Goal: Task Accomplishment & Management: Check status

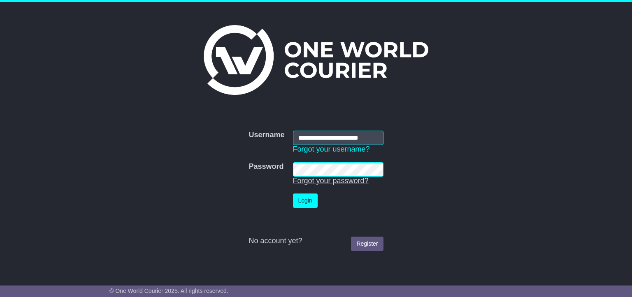
type input "**********"
click at [300, 206] on button "Login" at bounding box center [305, 201] width 25 height 14
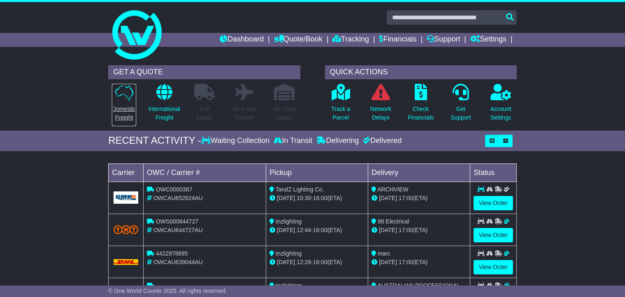
click at [118, 100] on icon at bounding box center [124, 92] width 18 height 17
click at [496, 205] on link "View Order" at bounding box center [492, 203] width 39 height 14
click at [495, 203] on link "View Order" at bounding box center [492, 203] width 39 height 14
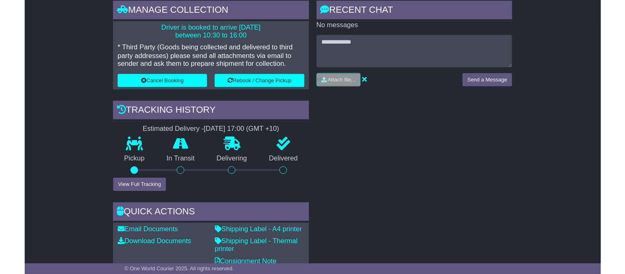
scroll to position [247, 0]
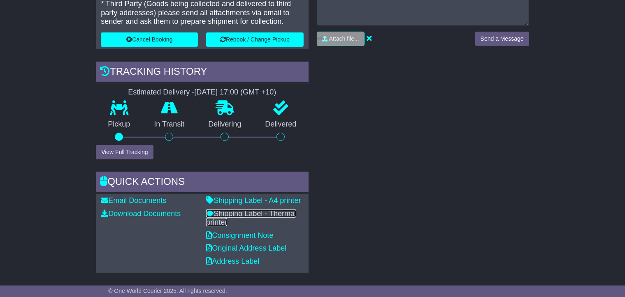
click at [232, 210] on link "Shipping Label - Thermal printer" at bounding box center [251, 218] width 90 height 17
